Goal: Information Seeking & Learning: Learn about a topic

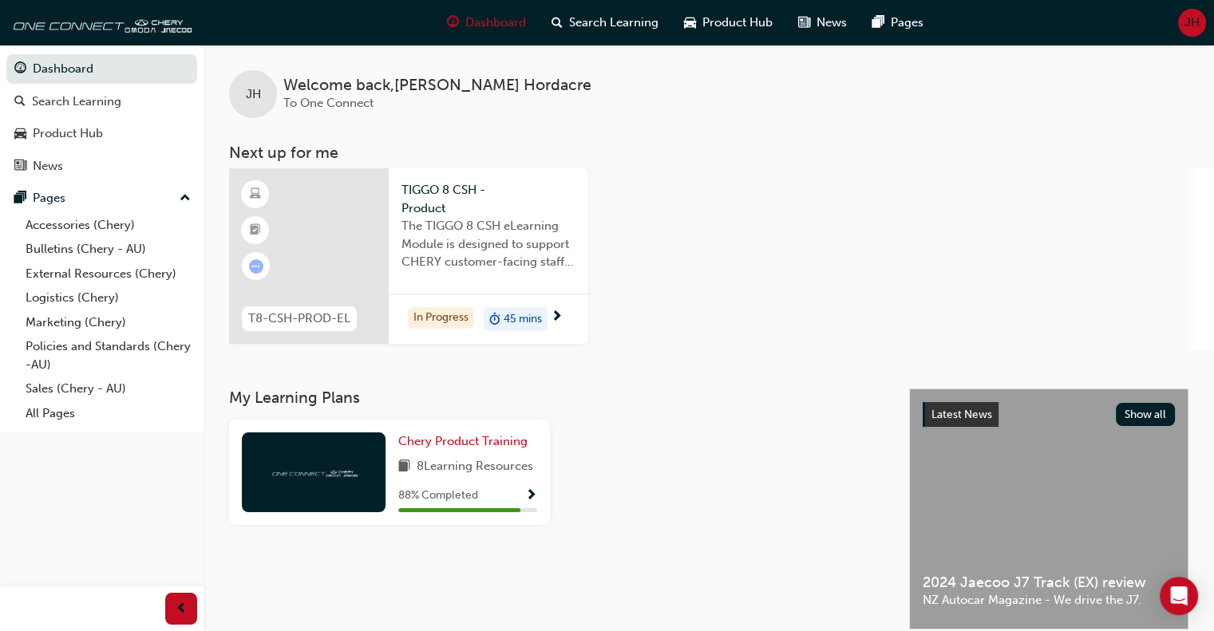
click at [547, 315] on div "45 mins" at bounding box center [516, 319] width 64 height 24
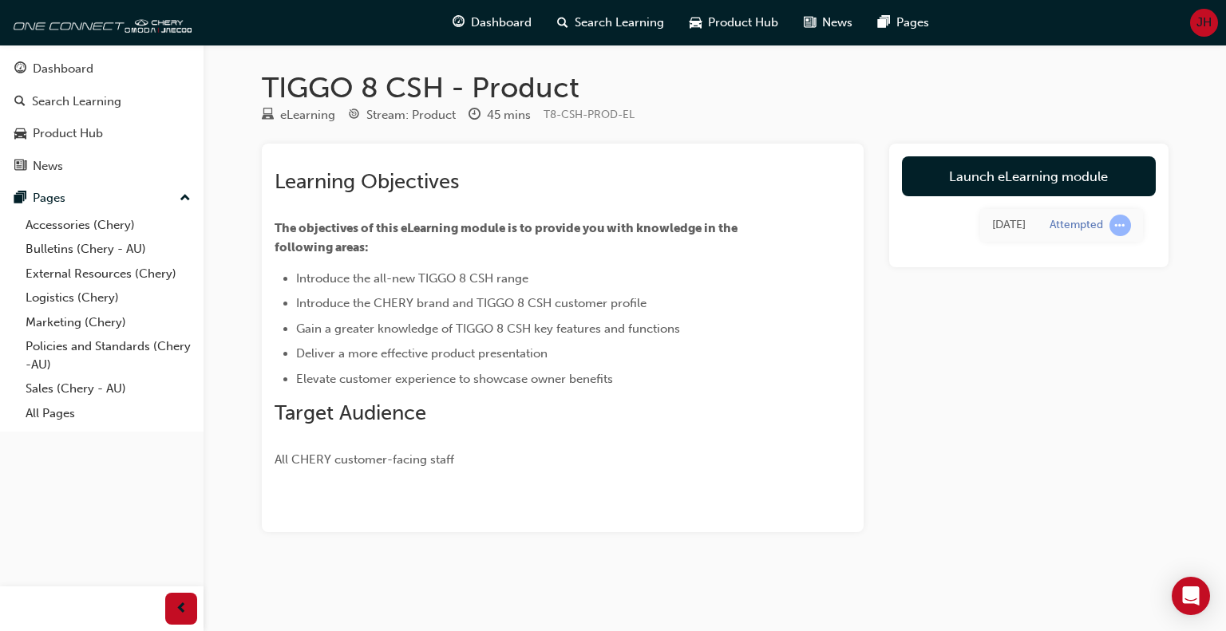
click at [1114, 155] on div "Launch eLearning module Wed 6 Aug 2025 Attempted" at bounding box center [1028, 206] width 279 height 124
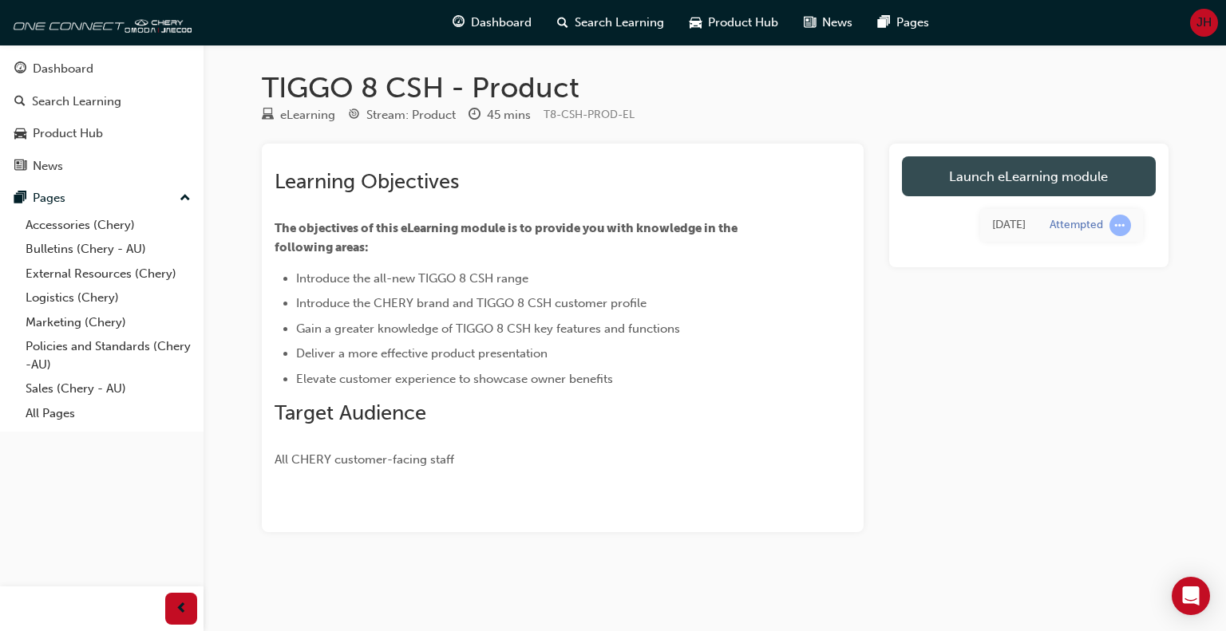
click at [1109, 168] on link "Launch eLearning module" at bounding box center [1029, 176] width 254 height 40
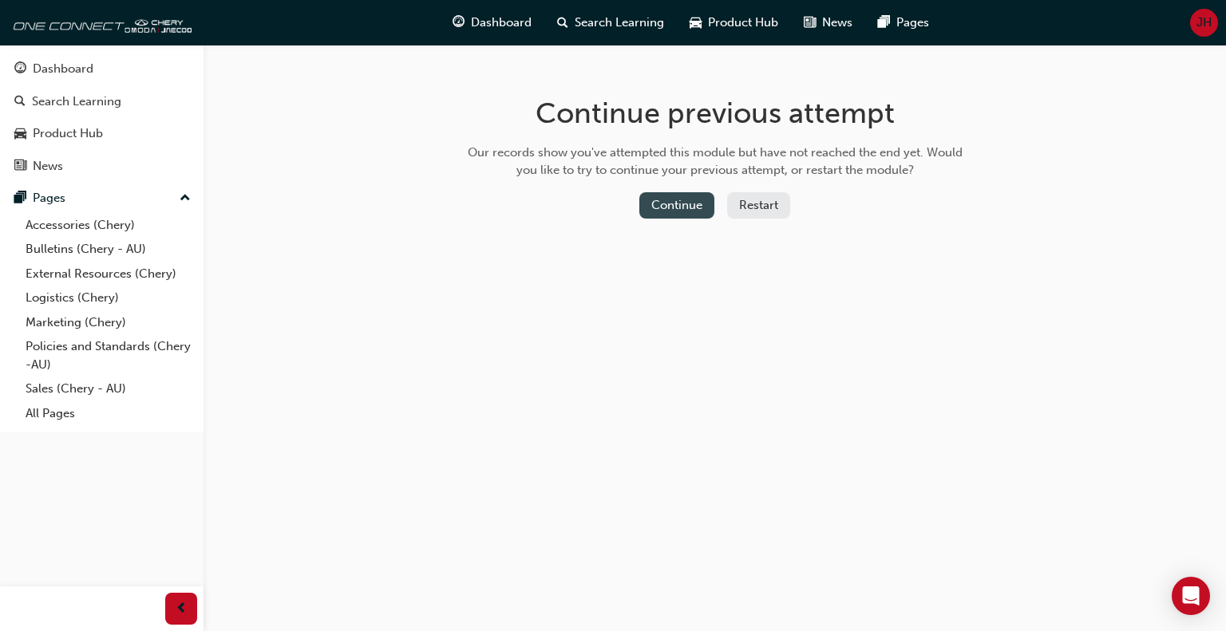
click at [674, 207] on button "Continue" at bounding box center [676, 205] width 75 height 26
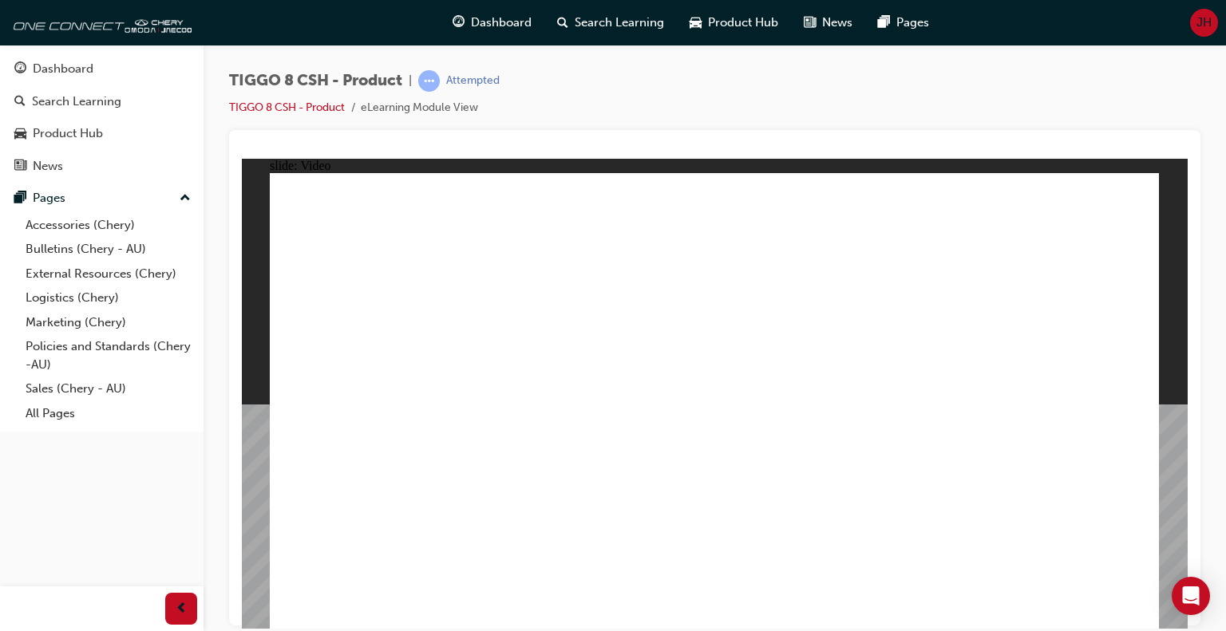
click at [179, 602] on span "prev-icon" at bounding box center [182, 609] width 12 height 20
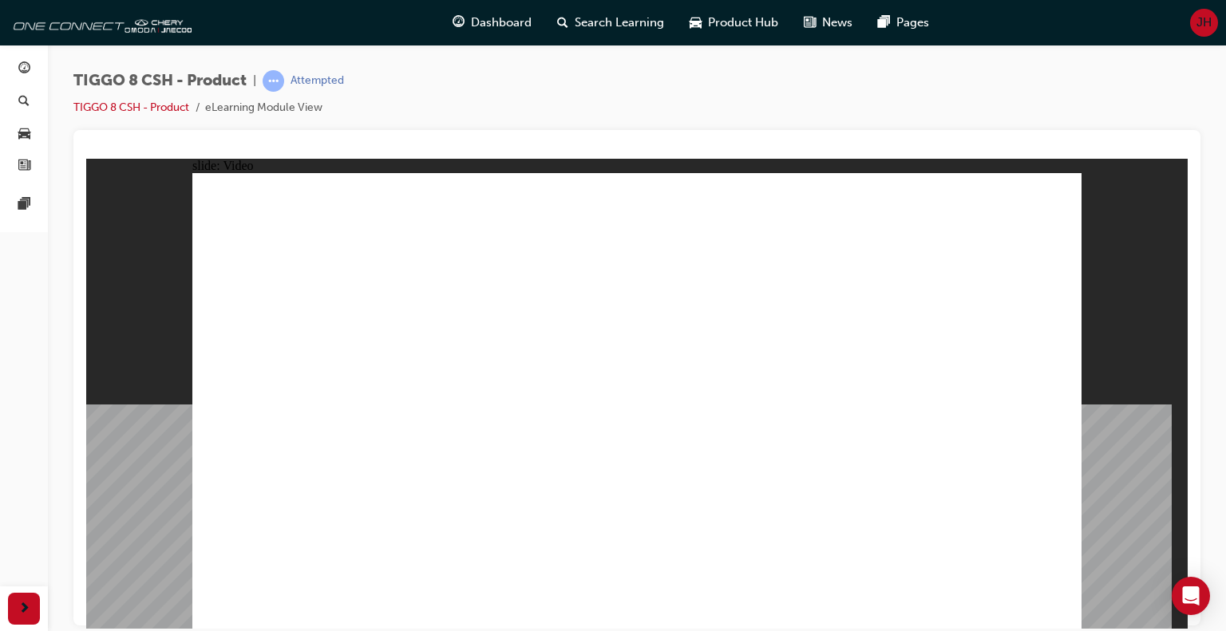
click at [28, 601] on span "next-icon" at bounding box center [24, 609] width 12 height 20
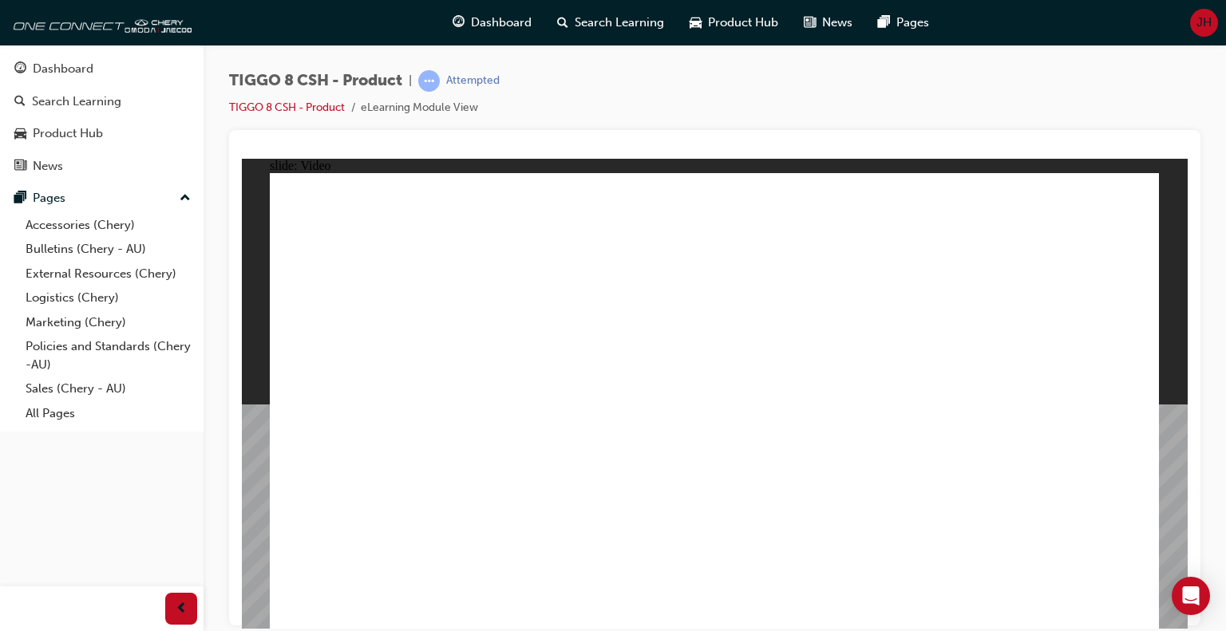
click at [291, 97] on div "TIGGO 8 CSH - Product | Attempted TIGGO 8 CSH - Product eLearning Module View" at bounding box center [364, 93] width 271 height 47
click at [305, 103] on link "TIGGO 8 CSH - Product" at bounding box center [287, 108] width 116 height 14
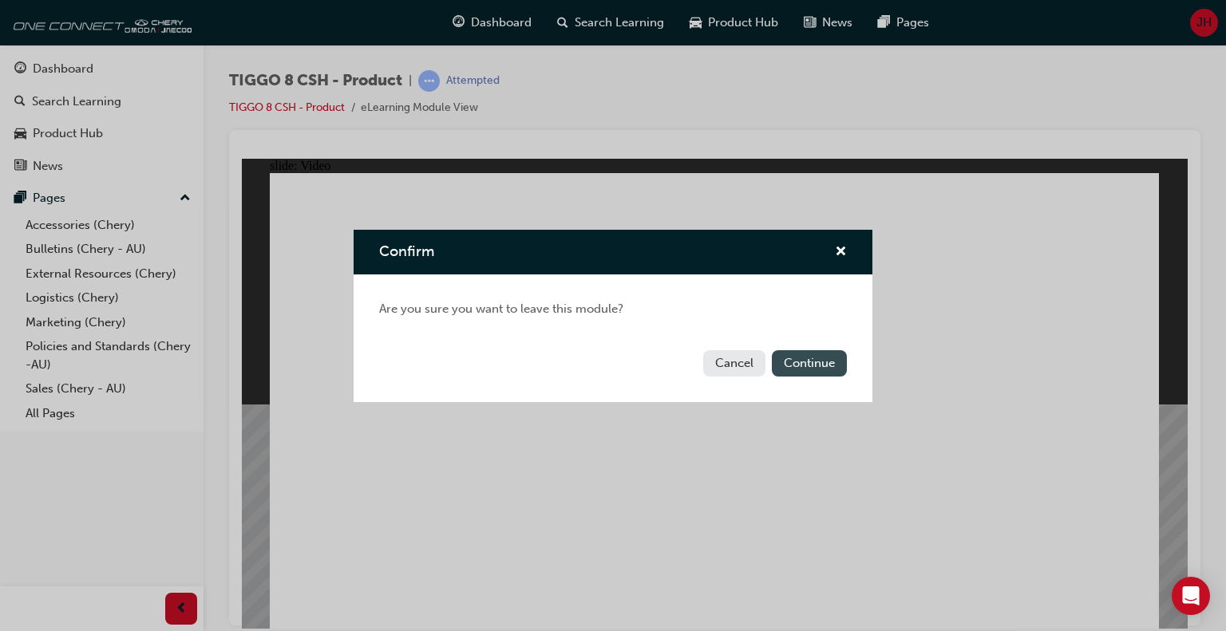
click at [836, 369] on button "Continue" at bounding box center [809, 363] width 75 height 26
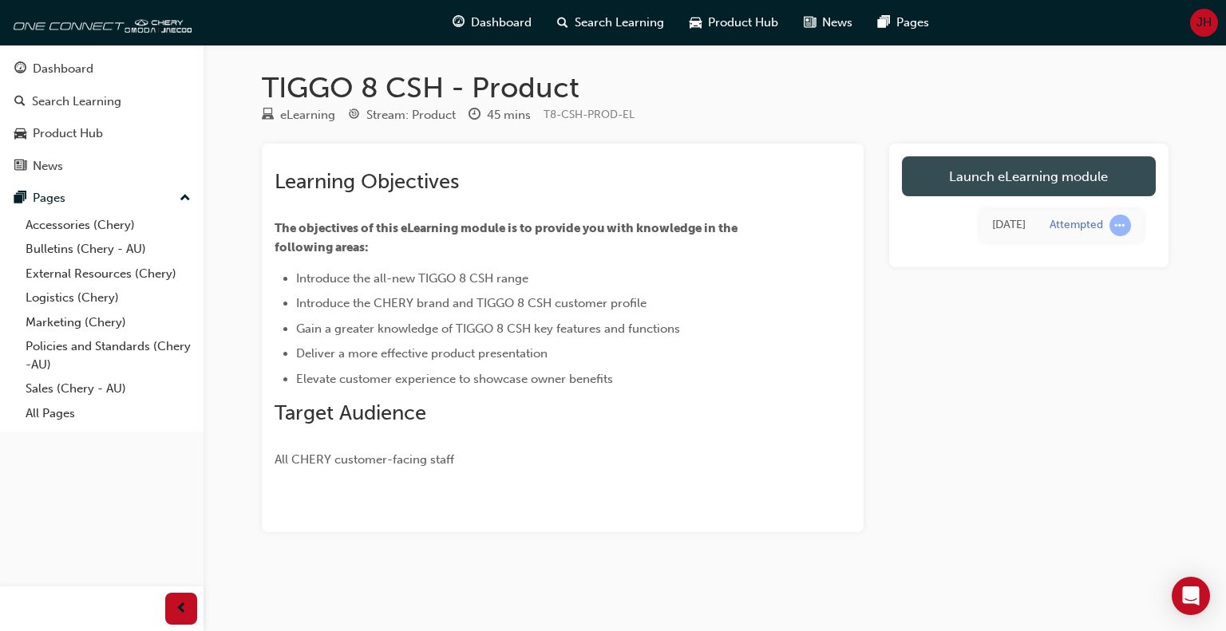
click at [1040, 185] on link "Launch eLearning module" at bounding box center [1029, 176] width 254 height 40
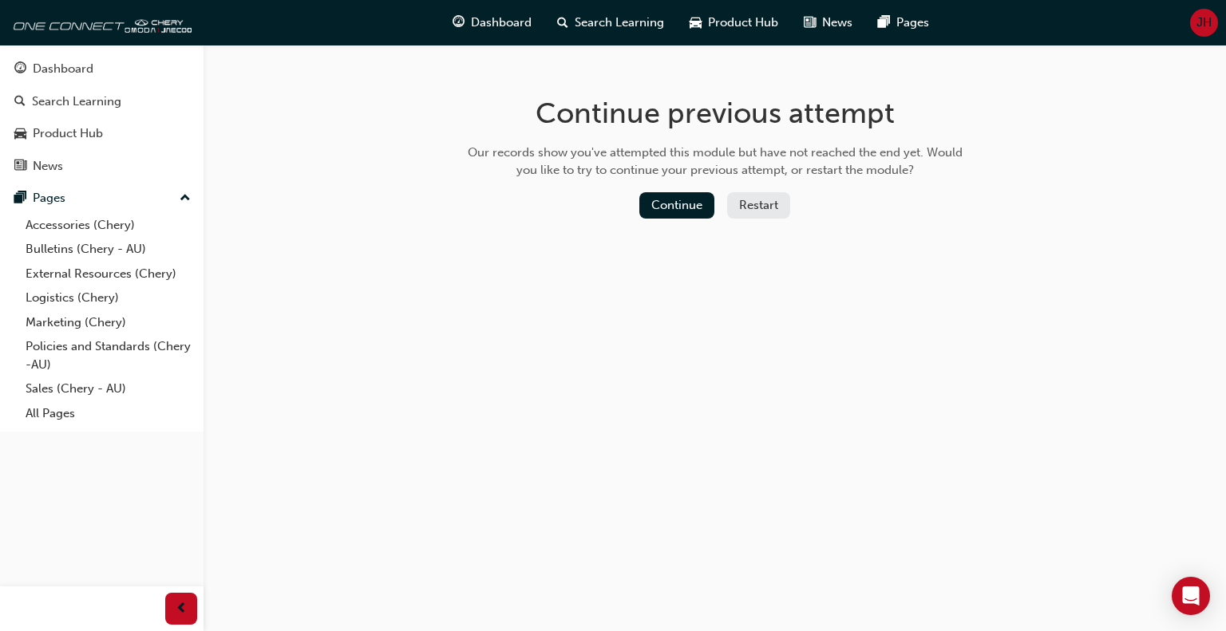
click at [760, 210] on button "Restart" at bounding box center [758, 205] width 63 height 26
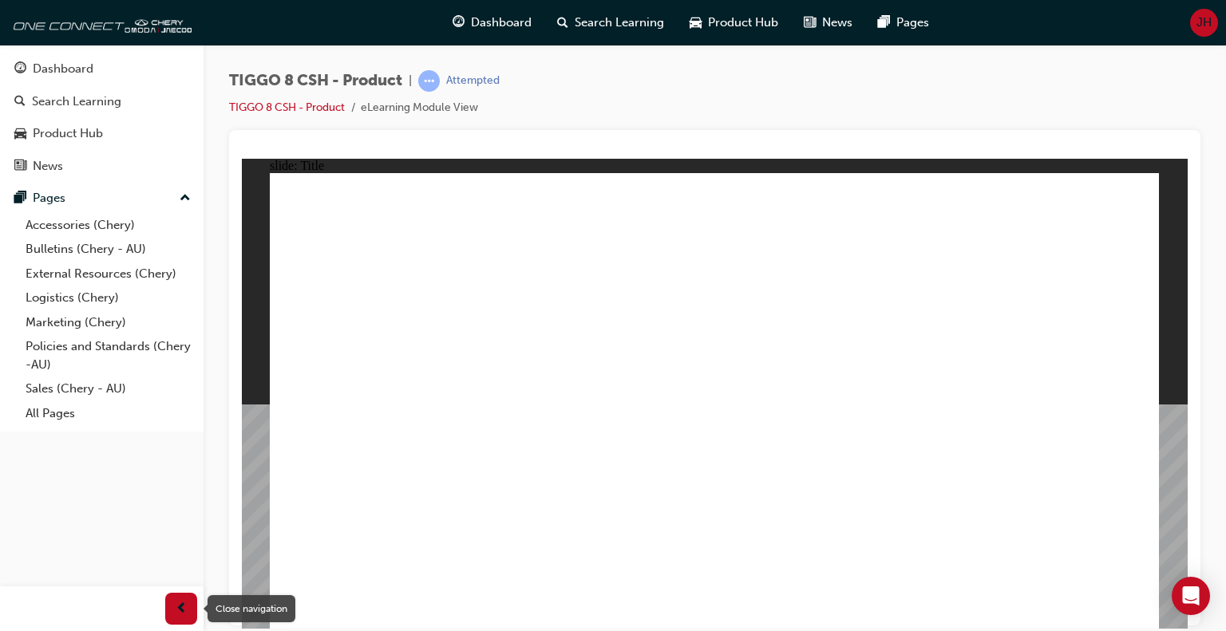
click at [181, 609] on span "prev-icon" at bounding box center [182, 609] width 12 height 20
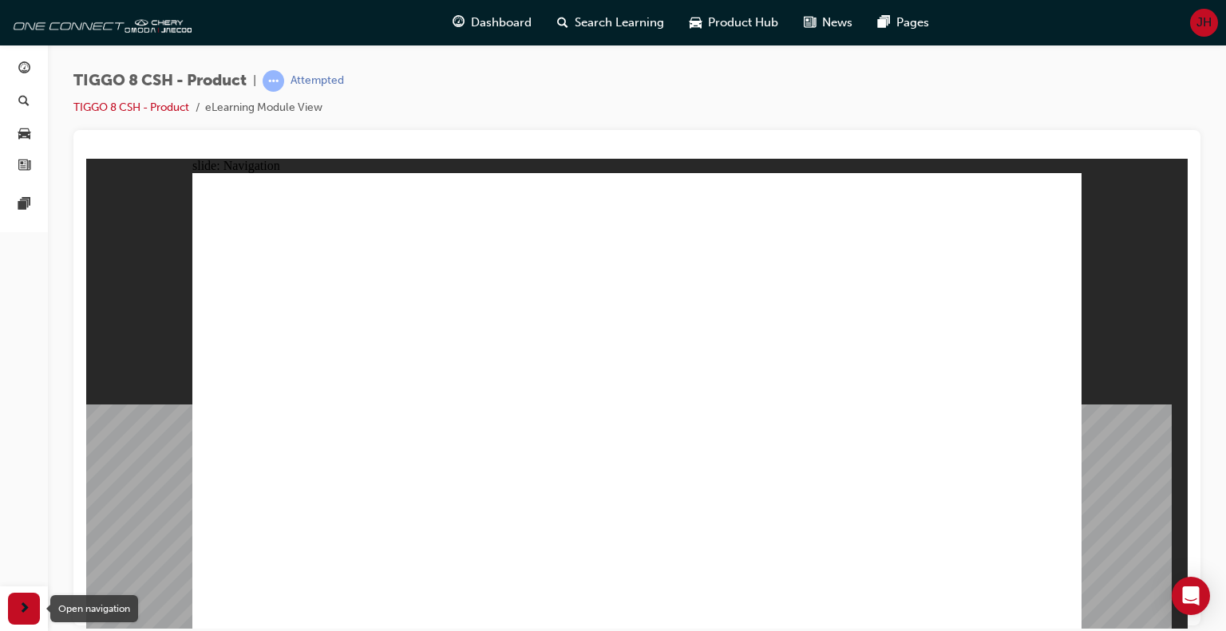
click at [30, 595] on div "button" at bounding box center [24, 609] width 32 height 32
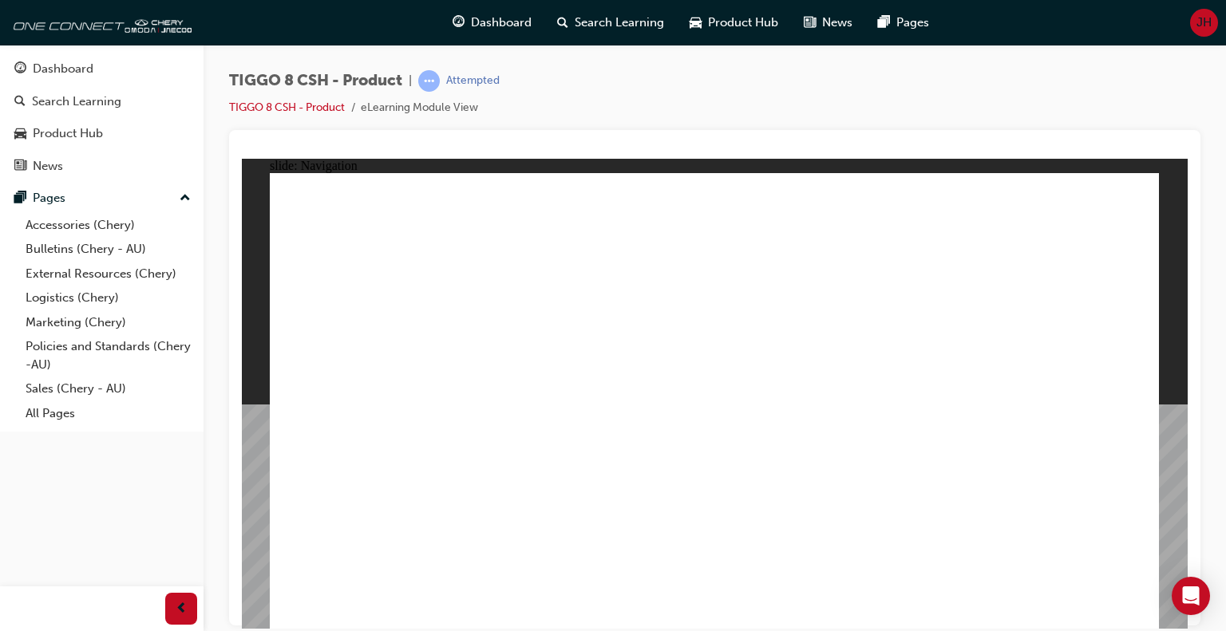
click at [180, 599] on span "prev-icon" at bounding box center [182, 609] width 12 height 20
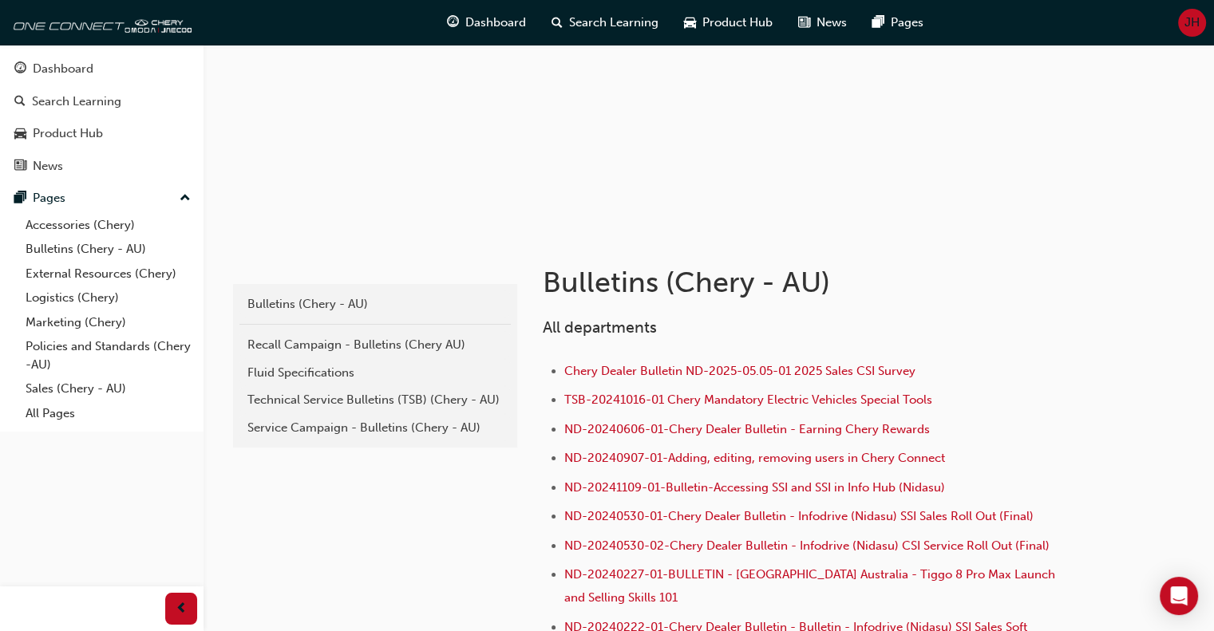
scroll to position [160, 0]
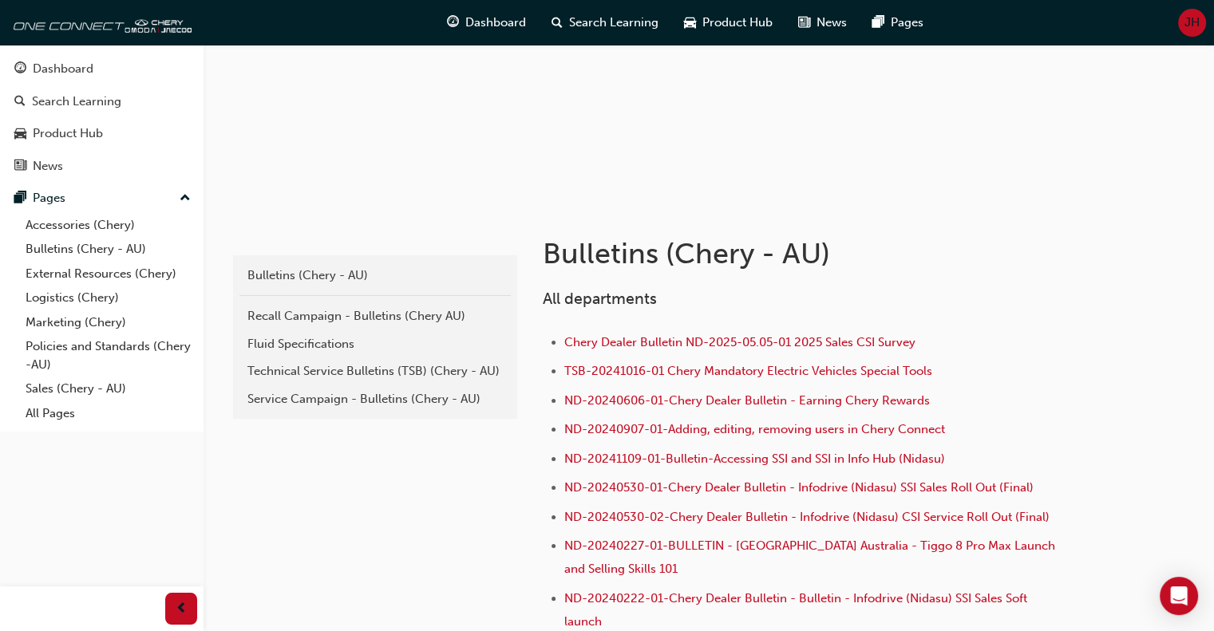
drag, startPoint x: 753, startPoint y: 371, endPoint x: 1066, endPoint y: 314, distance: 318.1
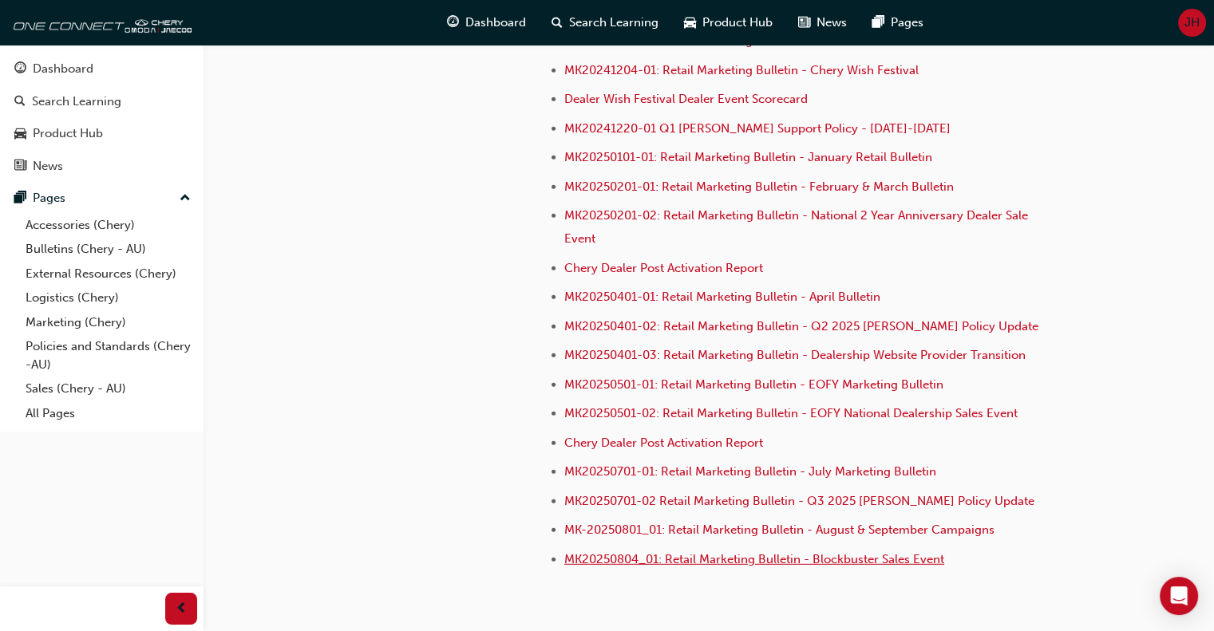
scroll to position [4441, 0]
